Goal: Task Accomplishment & Management: Manage account settings

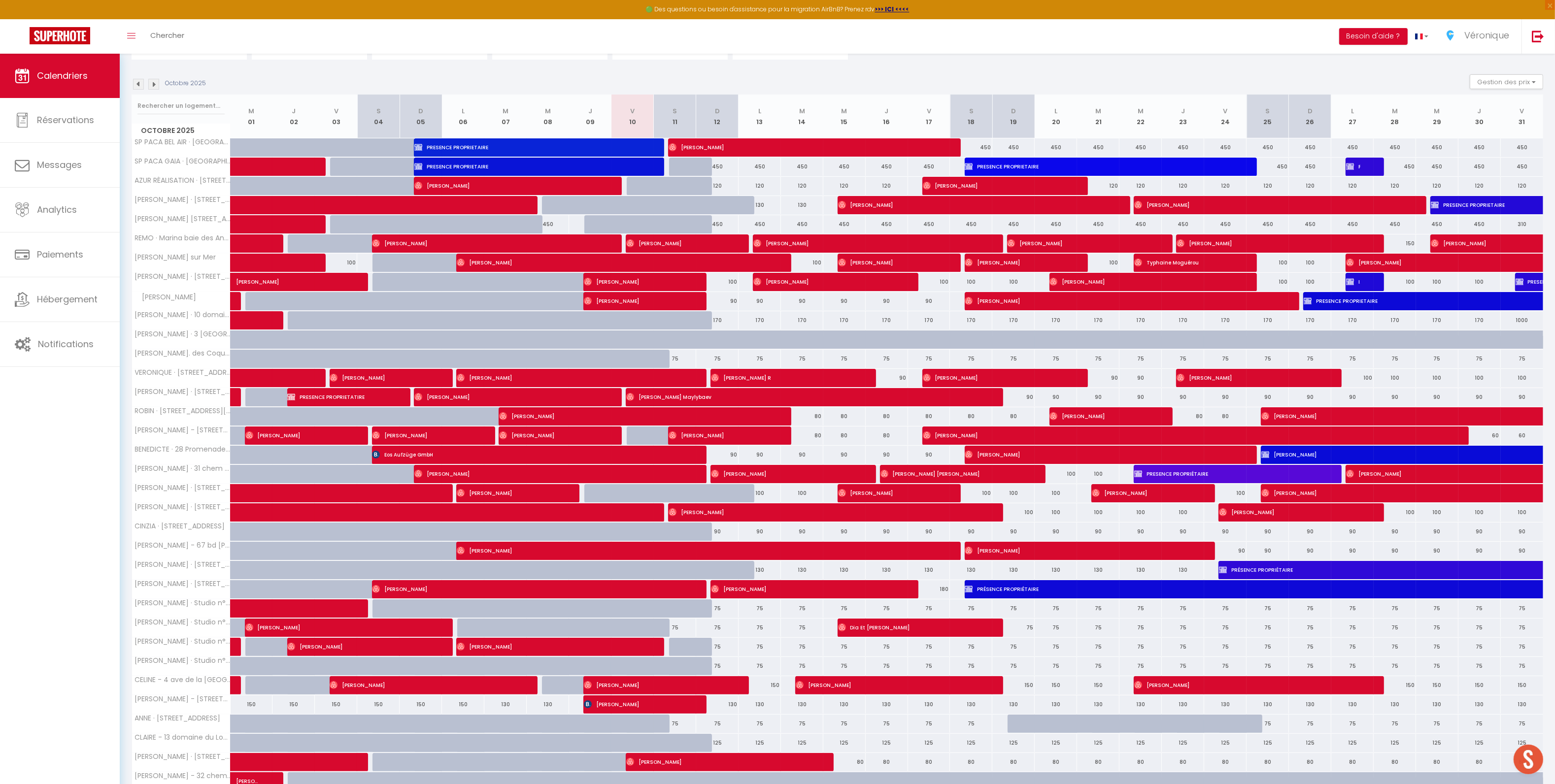
scroll to position [130, 0]
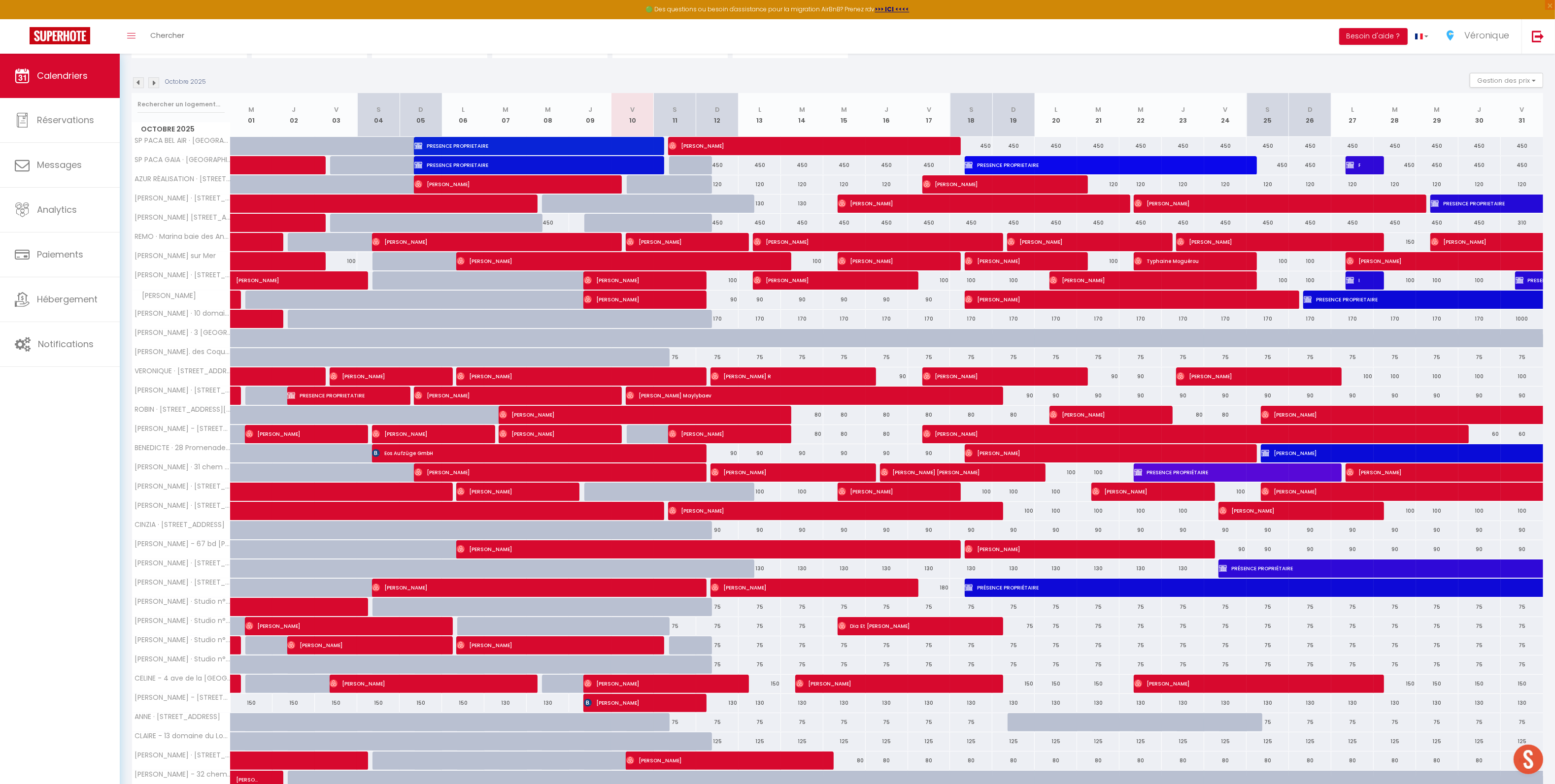
click at [153, 89] on div "Octobre 2025 Gestion des prix Nb Nuits minimum Règles Disponibilité" at bounding box center [837, 83] width 1411 height 20
click at [153, 88] on div "Octobre 2025 Gestion des prix Nb Nuits minimum Règles Disponibilité" at bounding box center [837, 83] width 1411 height 20
click at [154, 86] on img at bounding box center [154, 83] width 11 height 11
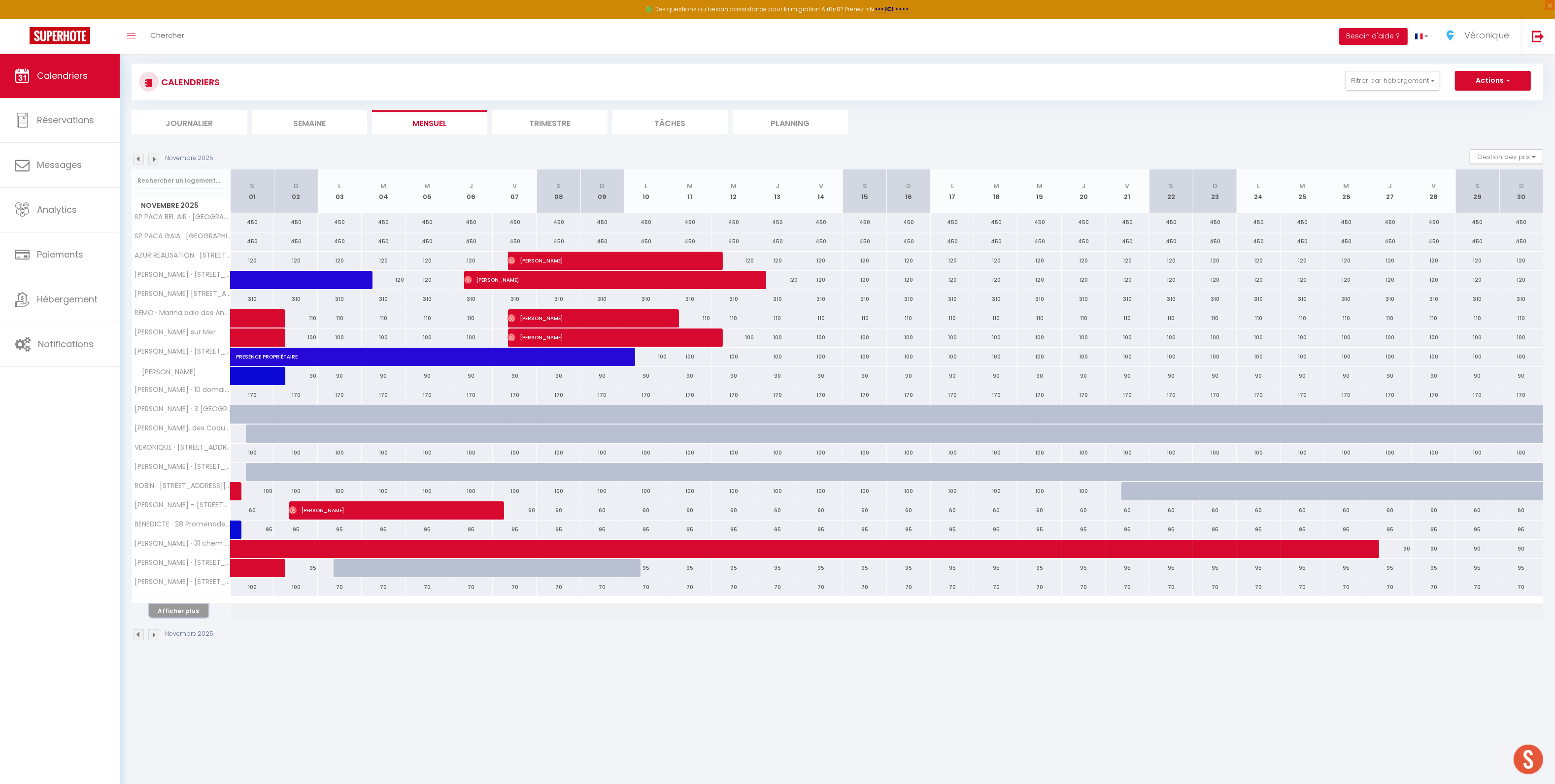
click at [188, 618] on button "Afficher plus" at bounding box center [179, 611] width 59 height 13
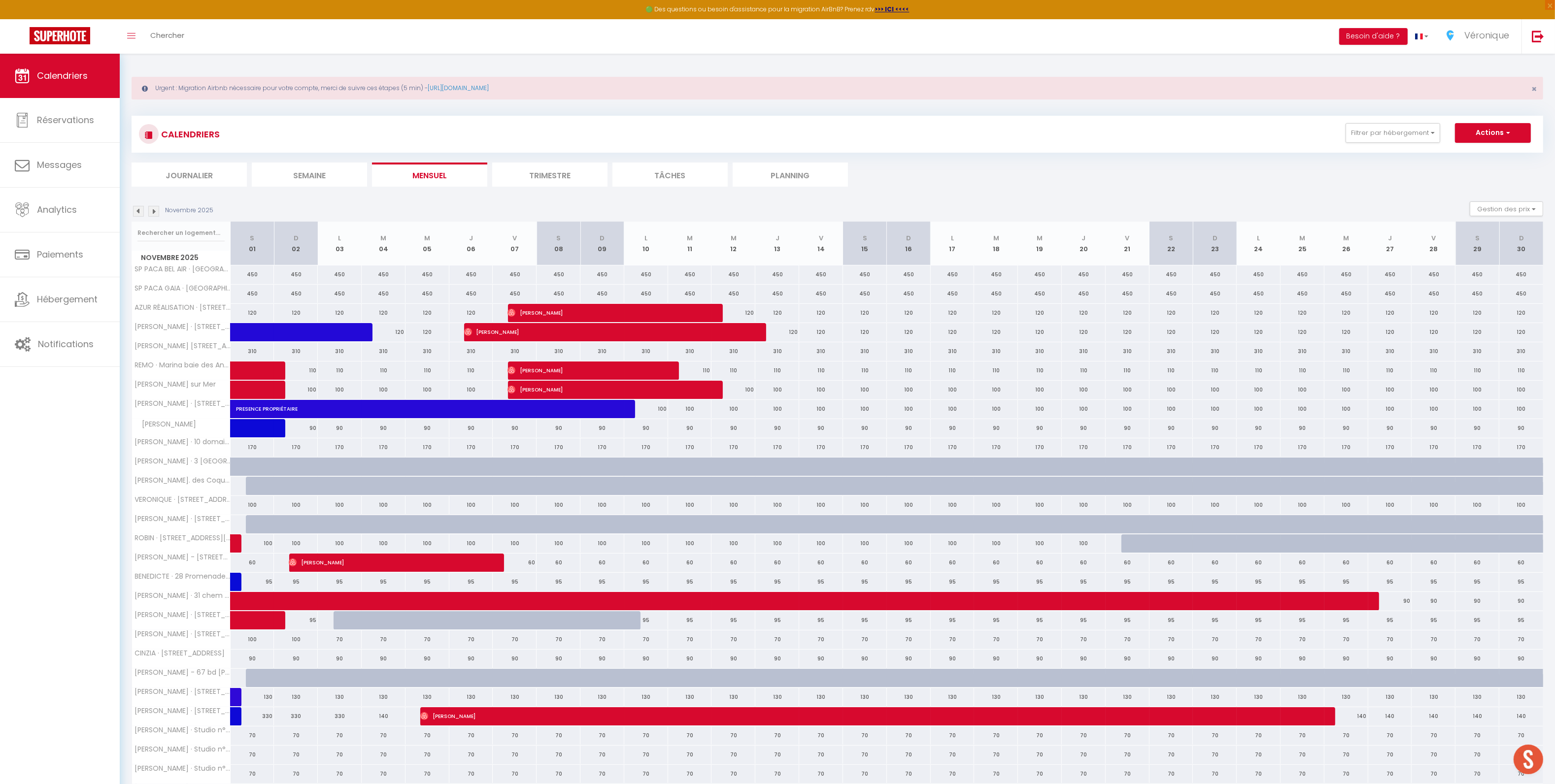
scroll to position [0, 0]
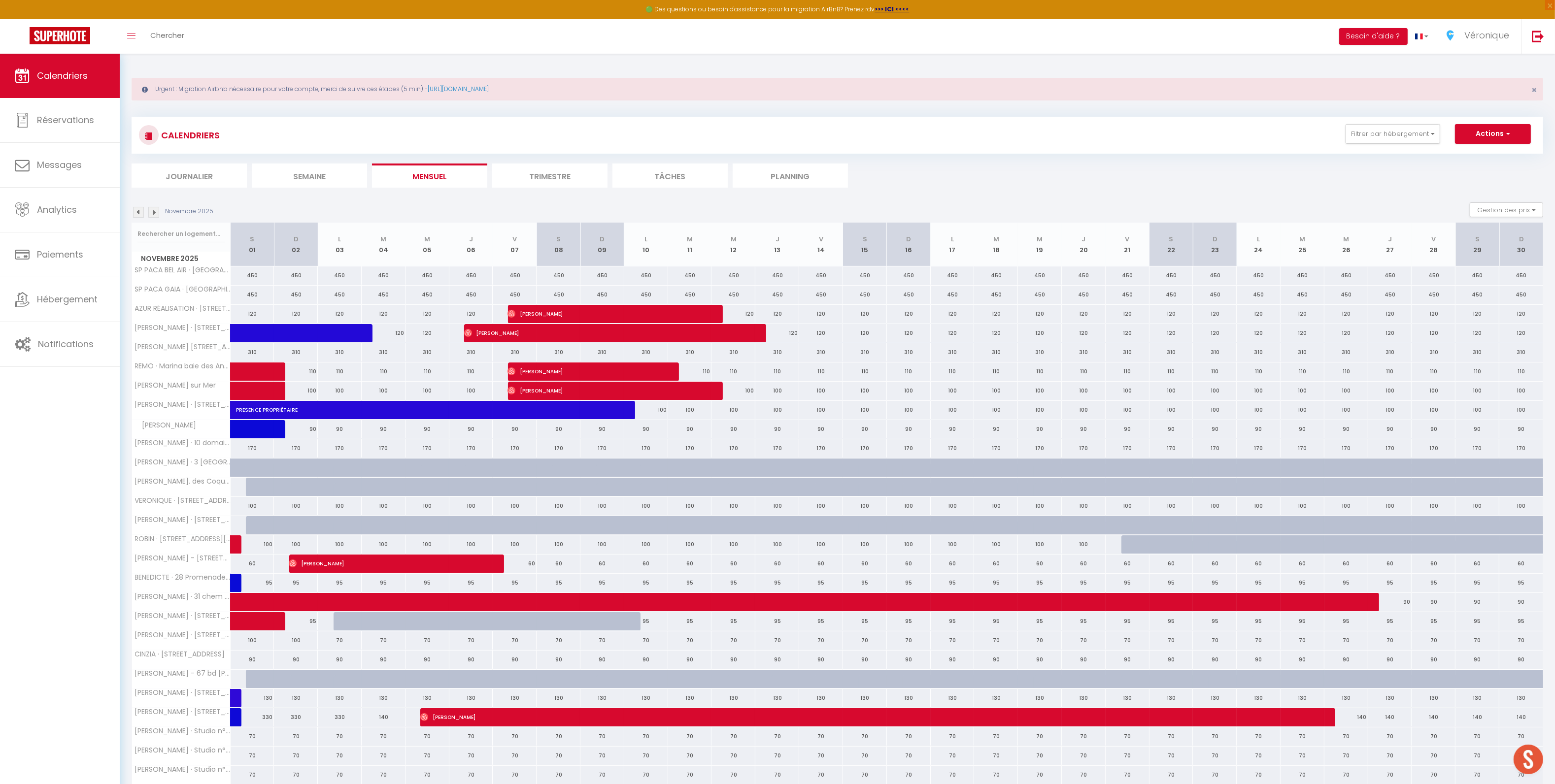
click at [135, 216] on img at bounding box center [138, 212] width 11 height 11
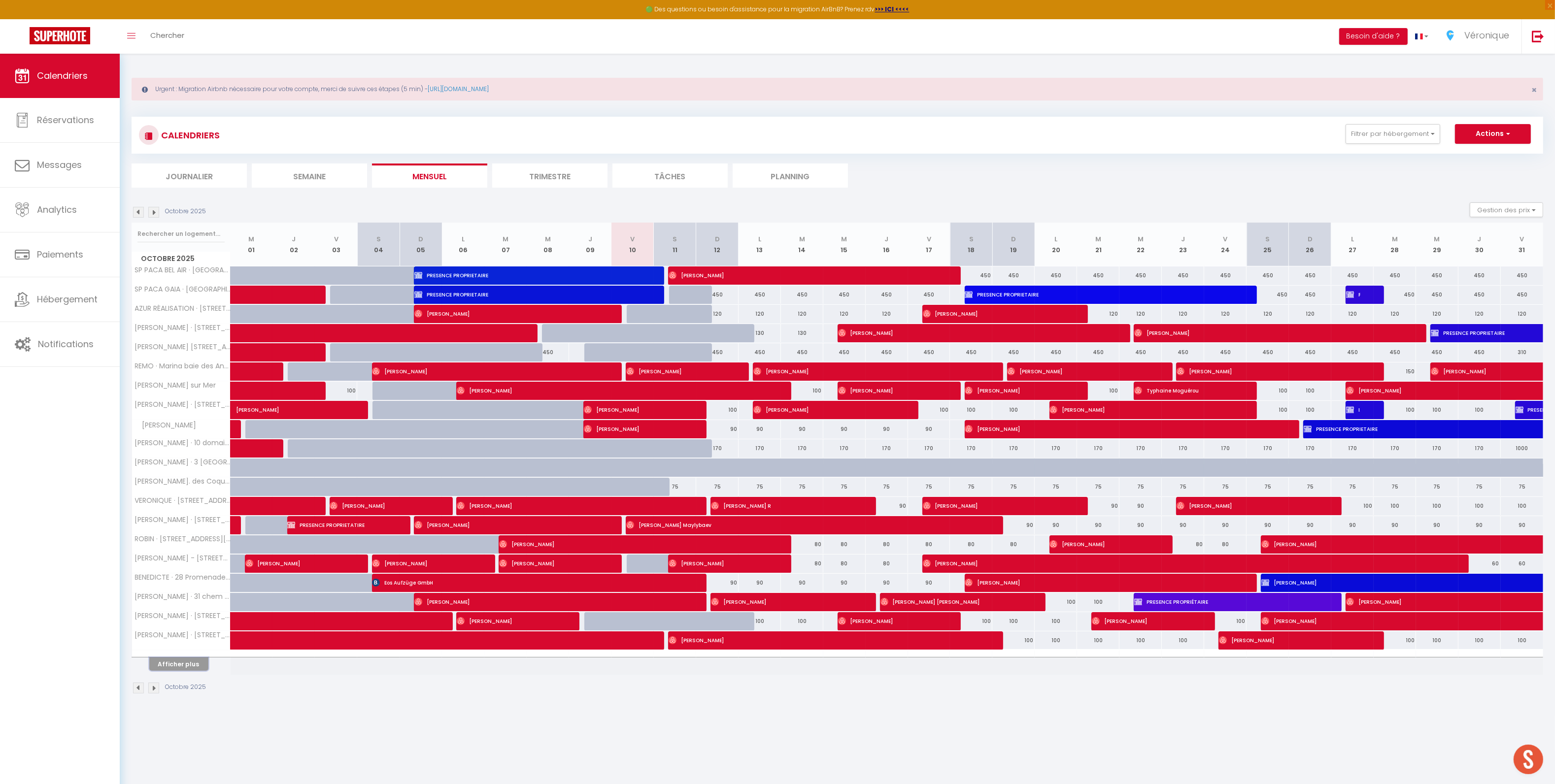
click at [197, 669] on button "Afficher plus" at bounding box center [179, 664] width 59 height 13
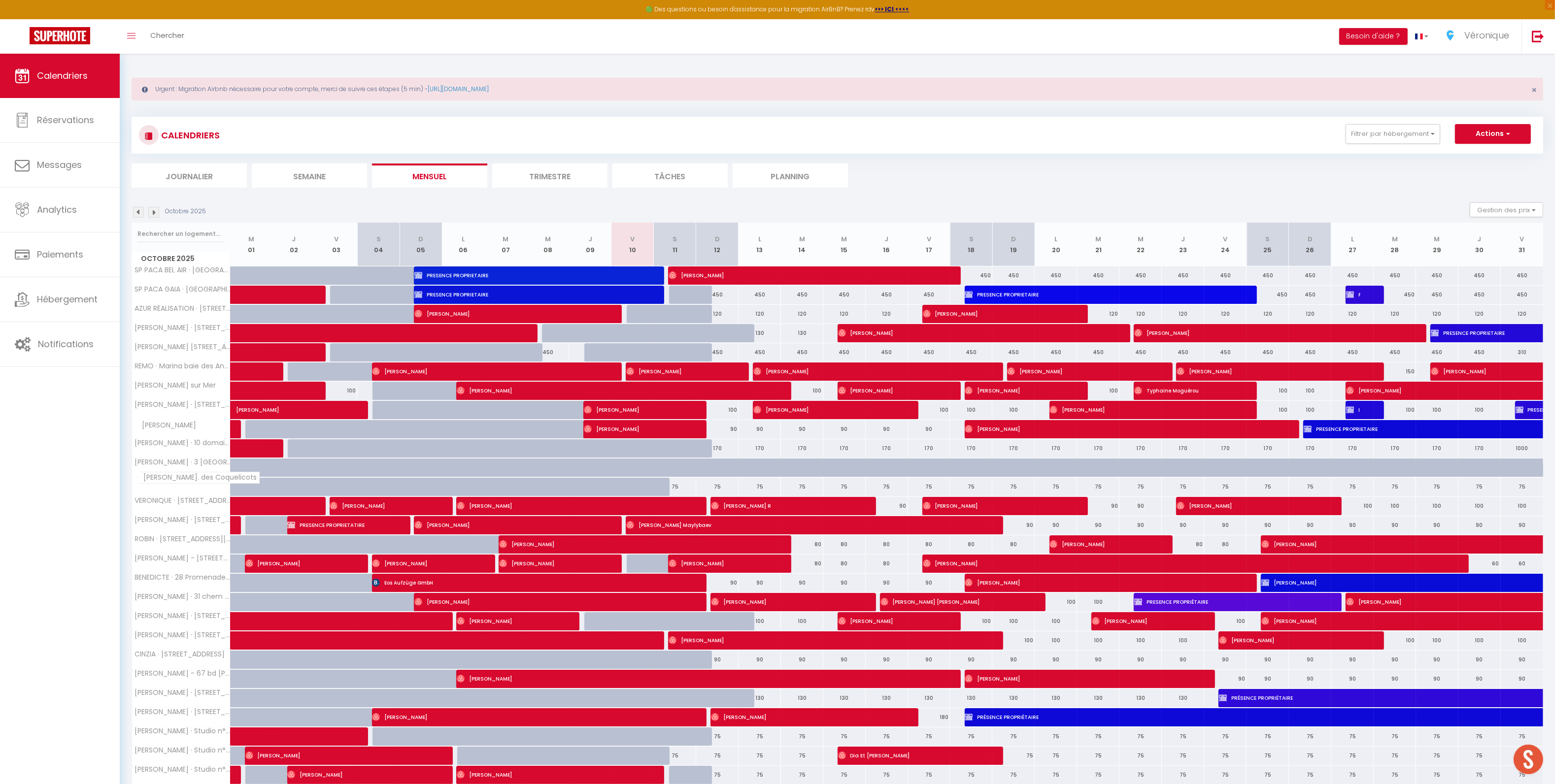
scroll to position [2, 0]
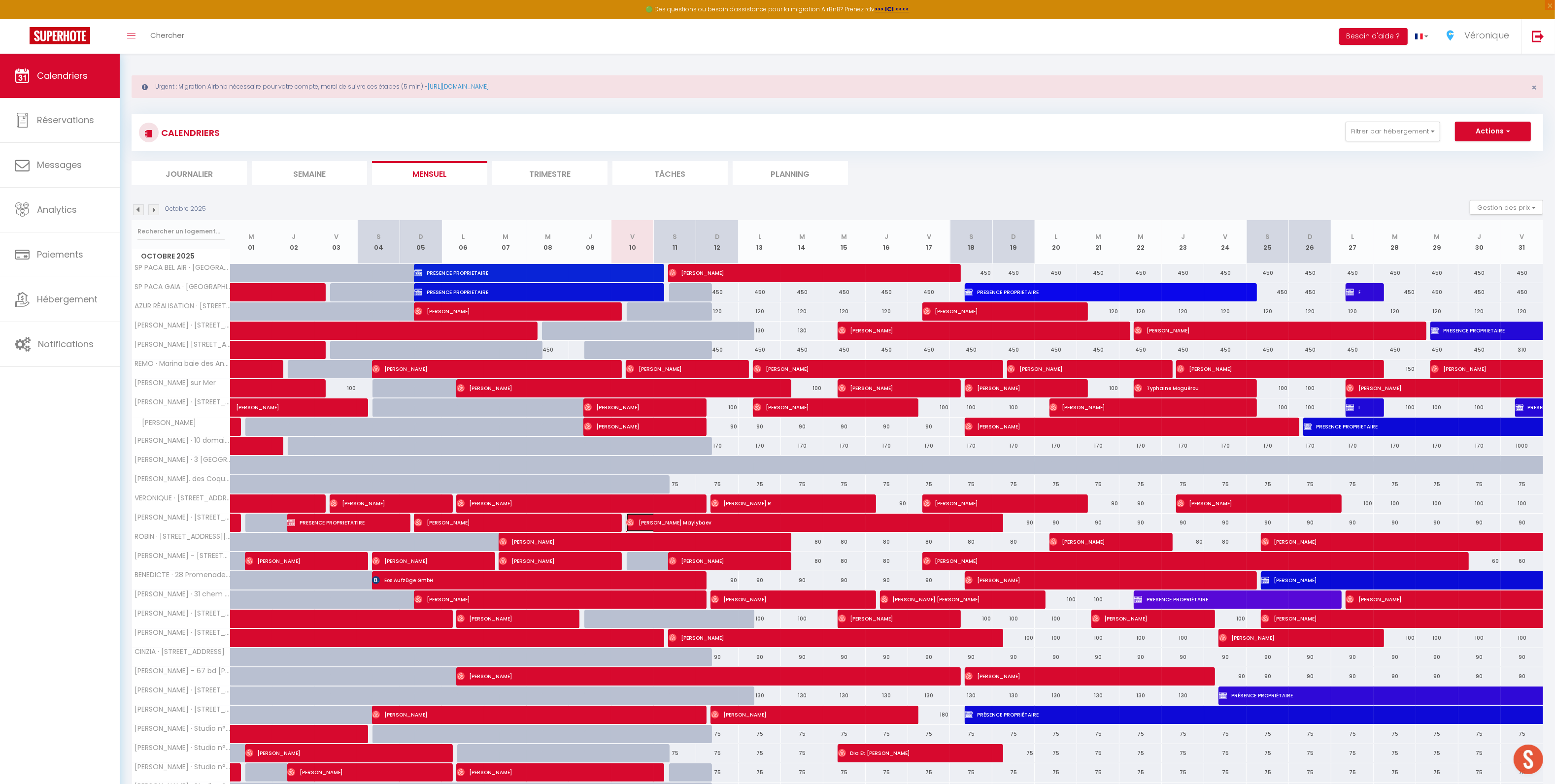
click at [661, 526] on span "[PERSON_NAME] Maylybaev" at bounding box center [802, 523] width 353 height 19
select select "OK"
select select "0"
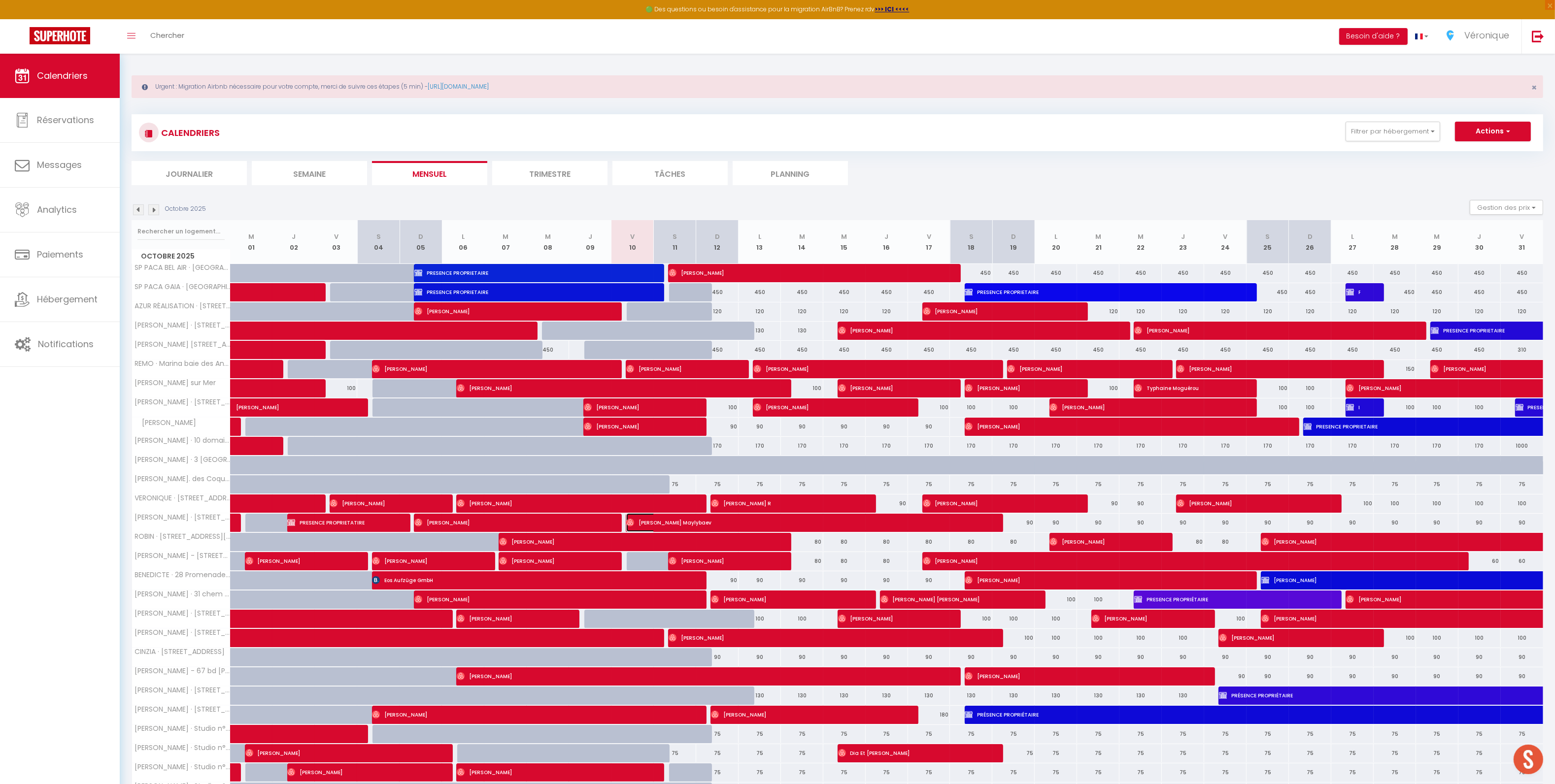
select select "1"
select select
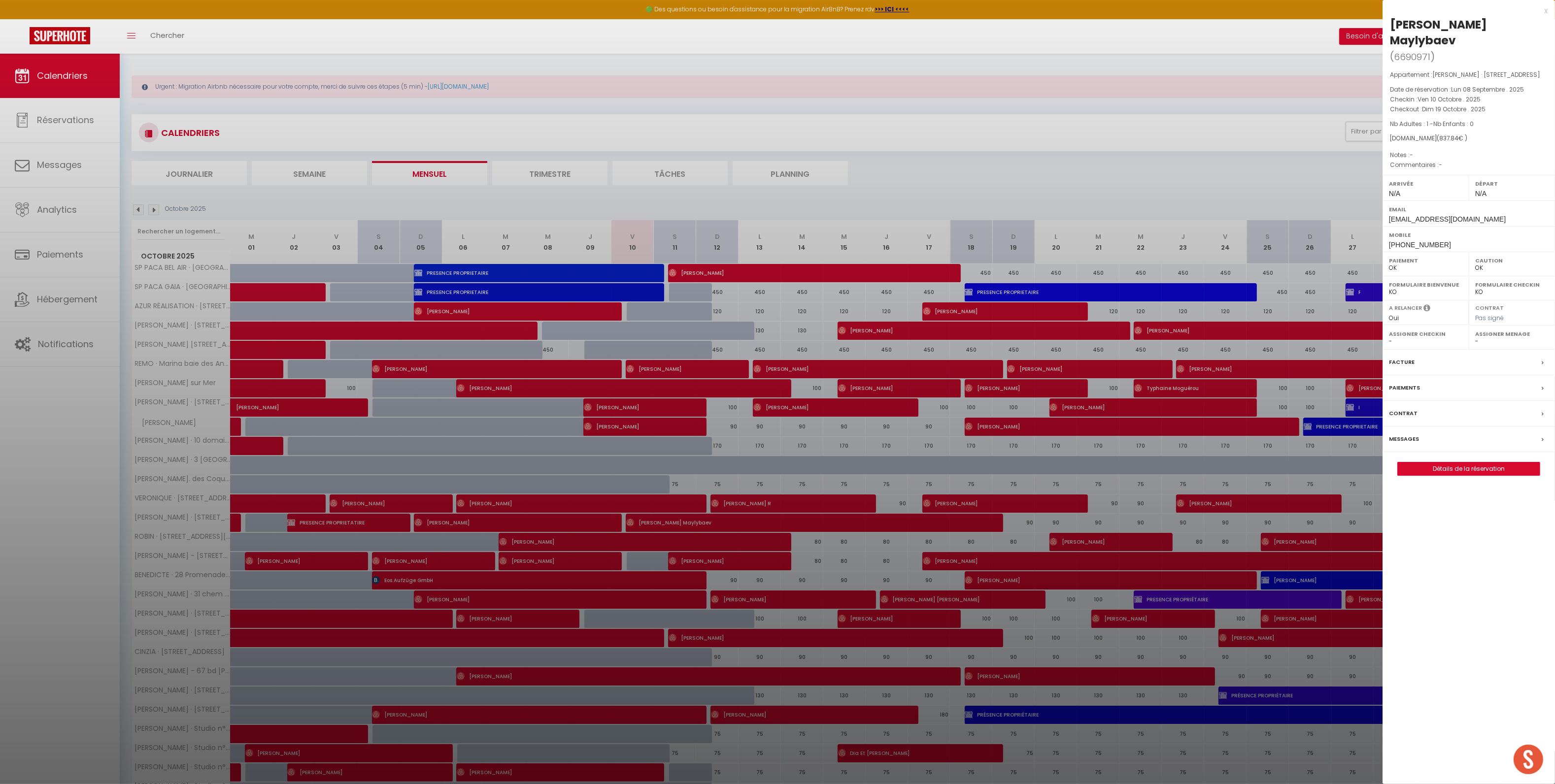
click at [732, 524] on div at bounding box center [778, 392] width 1555 height 784
